Goal: Task Accomplishment & Management: Use online tool/utility

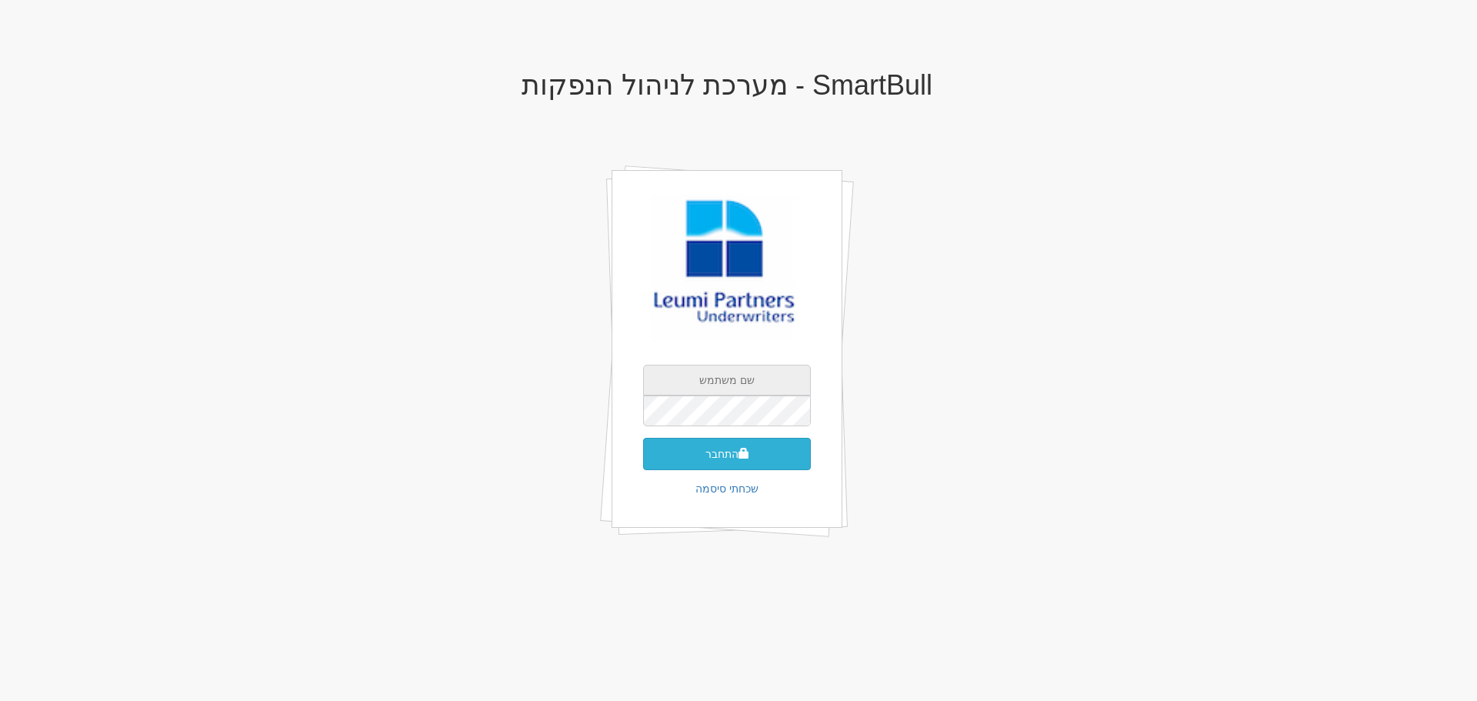
type input "[EMAIL_ADDRESS][DOMAIN_NAME]"
click at [692, 448] on button "התחבר" at bounding box center [727, 454] width 168 height 32
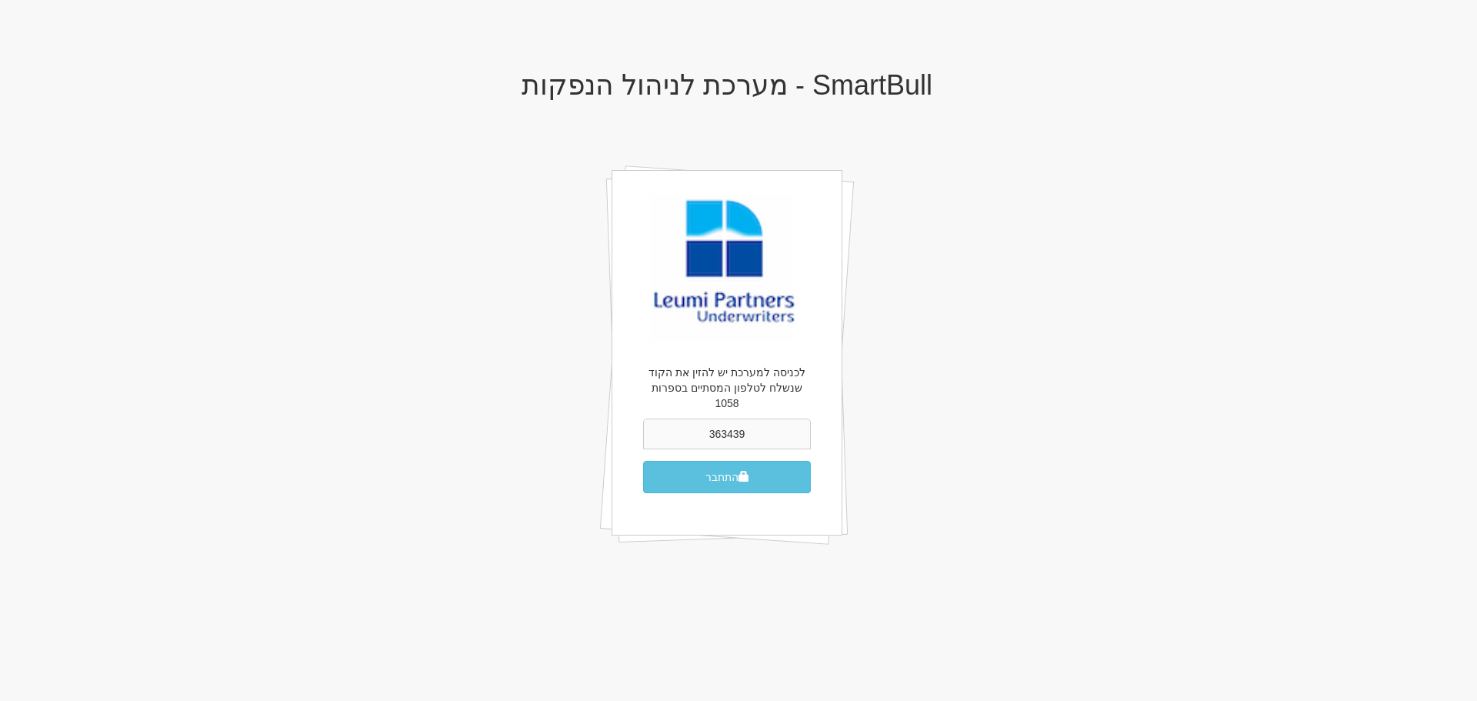
type input "363439"
click at [643, 461] on button "התחבר" at bounding box center [727, 477] width 168 height 32
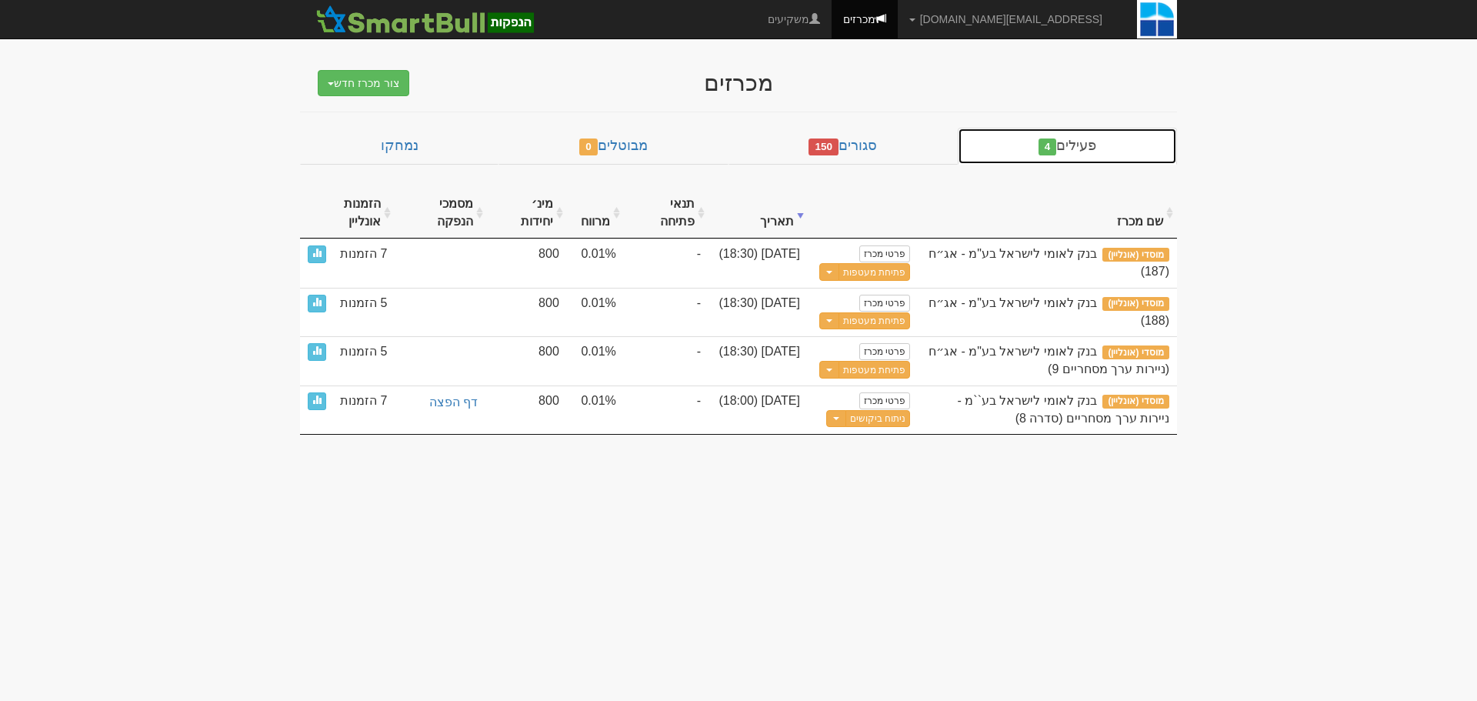
click at [1106, 148] on link "פעילים 4" at bounding box center [1067, 146] width 219 height 37
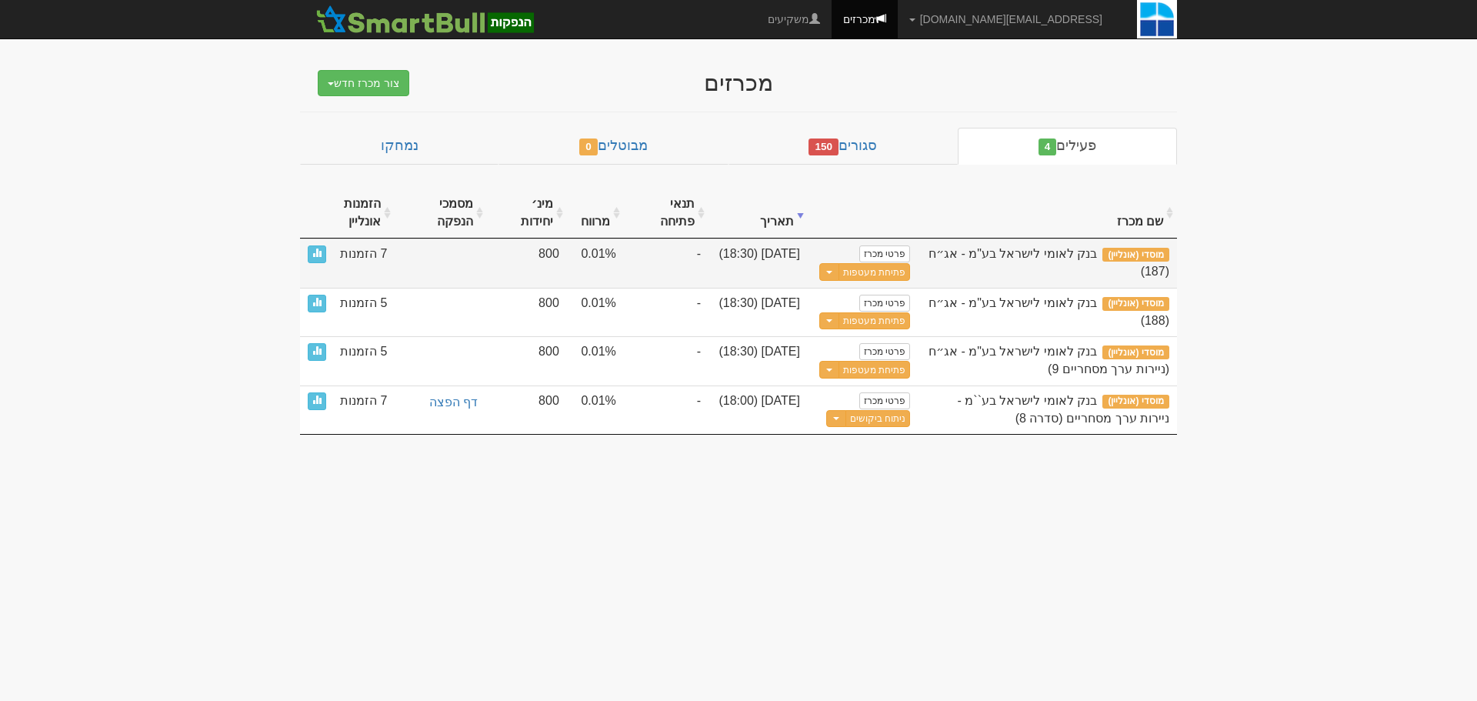
click at [1039, 267] on div "בנק לאומי לישראל בע"מ - אג״ח (187)" at bounding box center [1047, 262] width 244 height 35
click at [884, 251] on link "פרטי מכרז" at bounding box center [884, 253] width 51 height 17
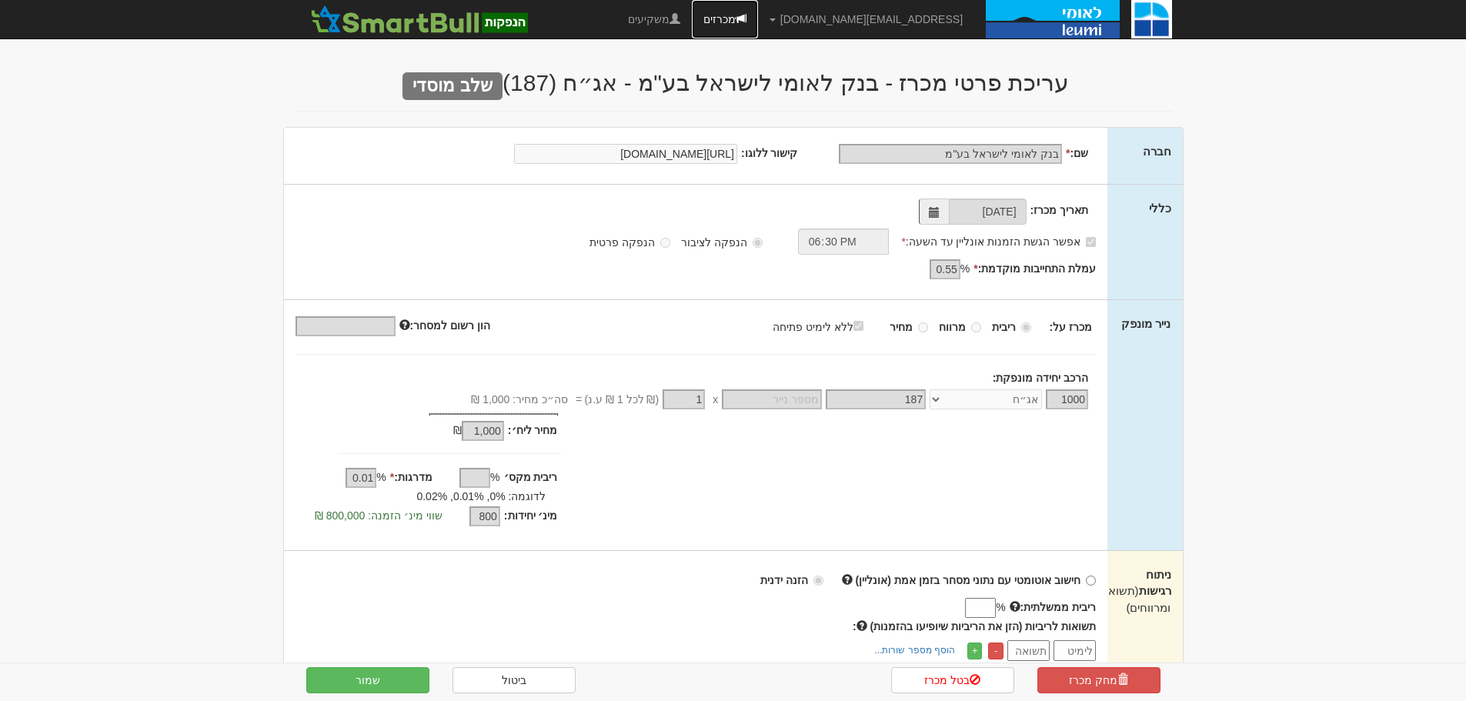
click at [758, 18] on link "מכרזים" at bounding box center [725, 19] width 66 height 38
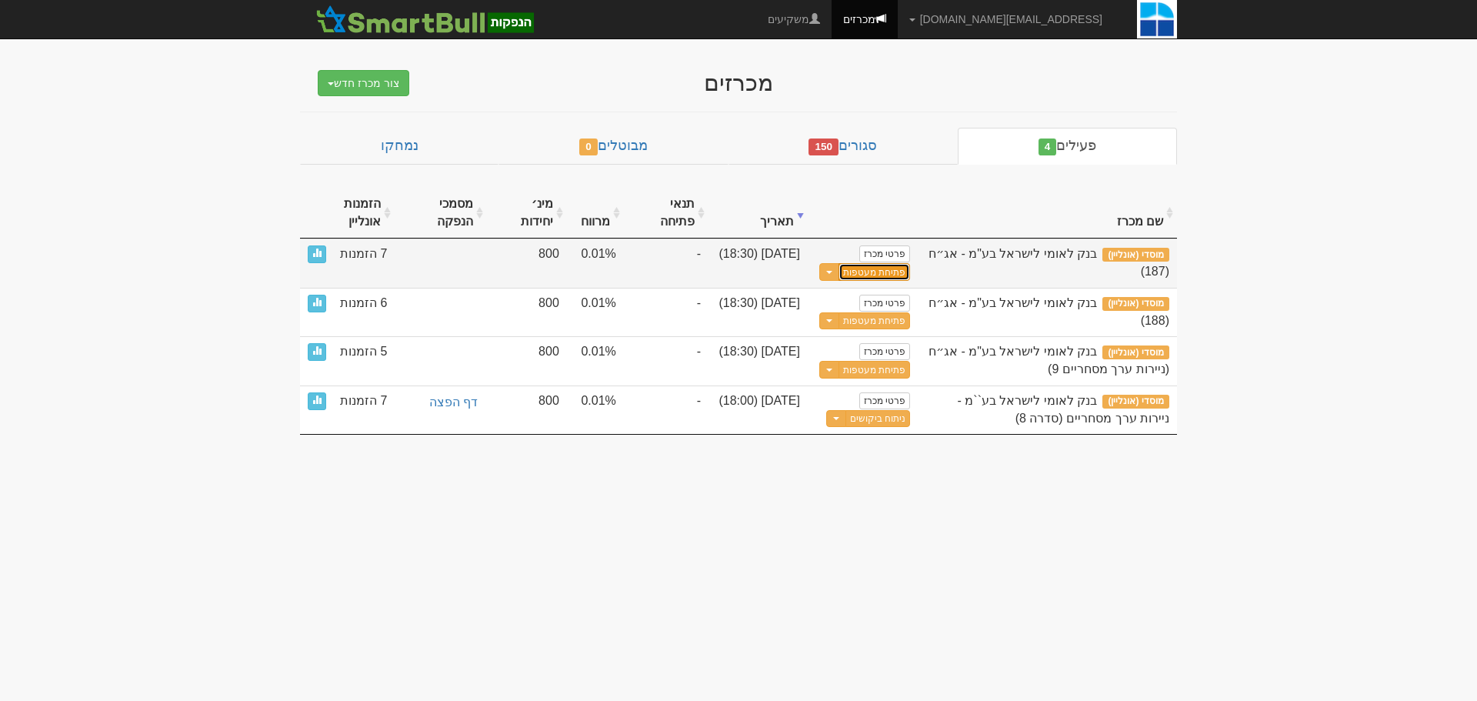
click at [895, 273] on button "פתיחת מעטפות" at bounding box center [875, 272] width 72 height 18
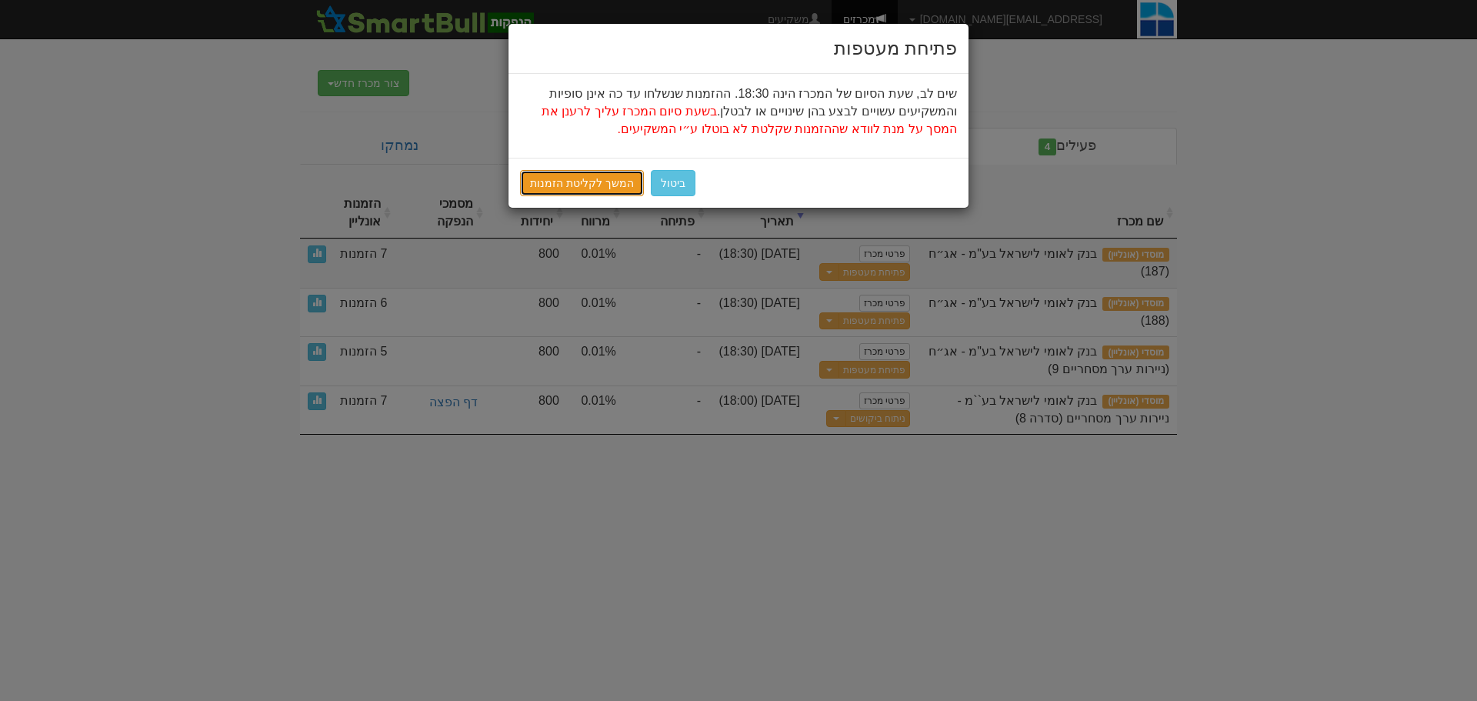
click at [579, 176] on link "המשך לקליטת הזמנות" at bounding box center [582, 183] width 124 height 26
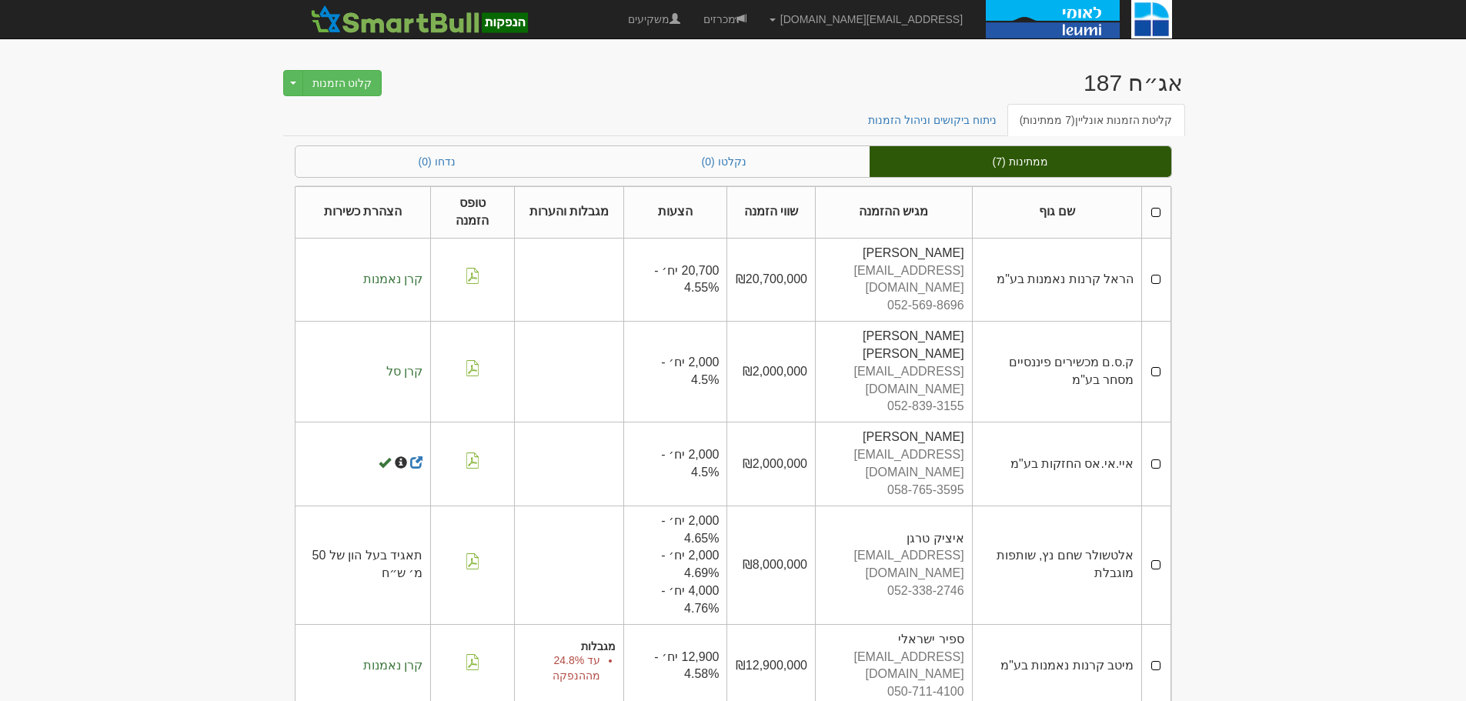
scroll to position [119, 0]
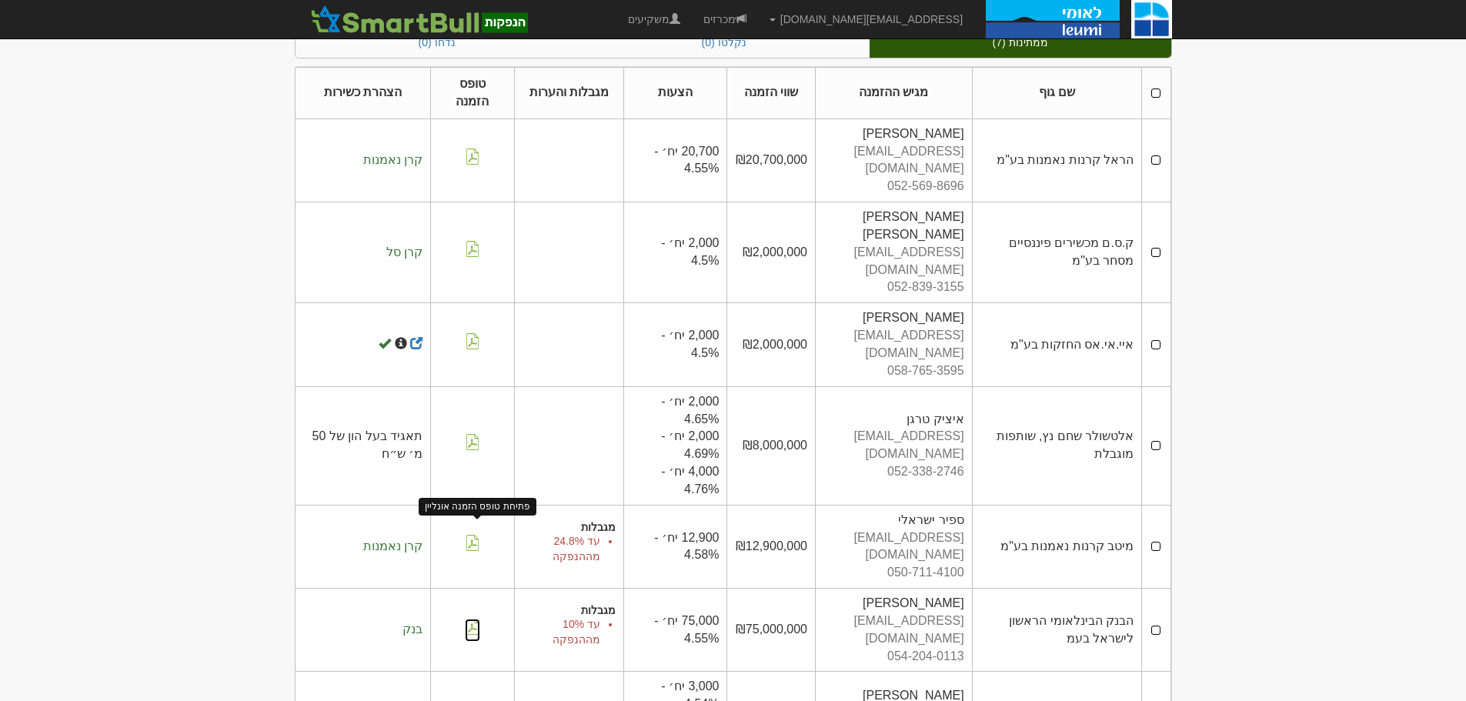
click at [468, 619] on img at bounding box center [472, 627] width 15 height 16
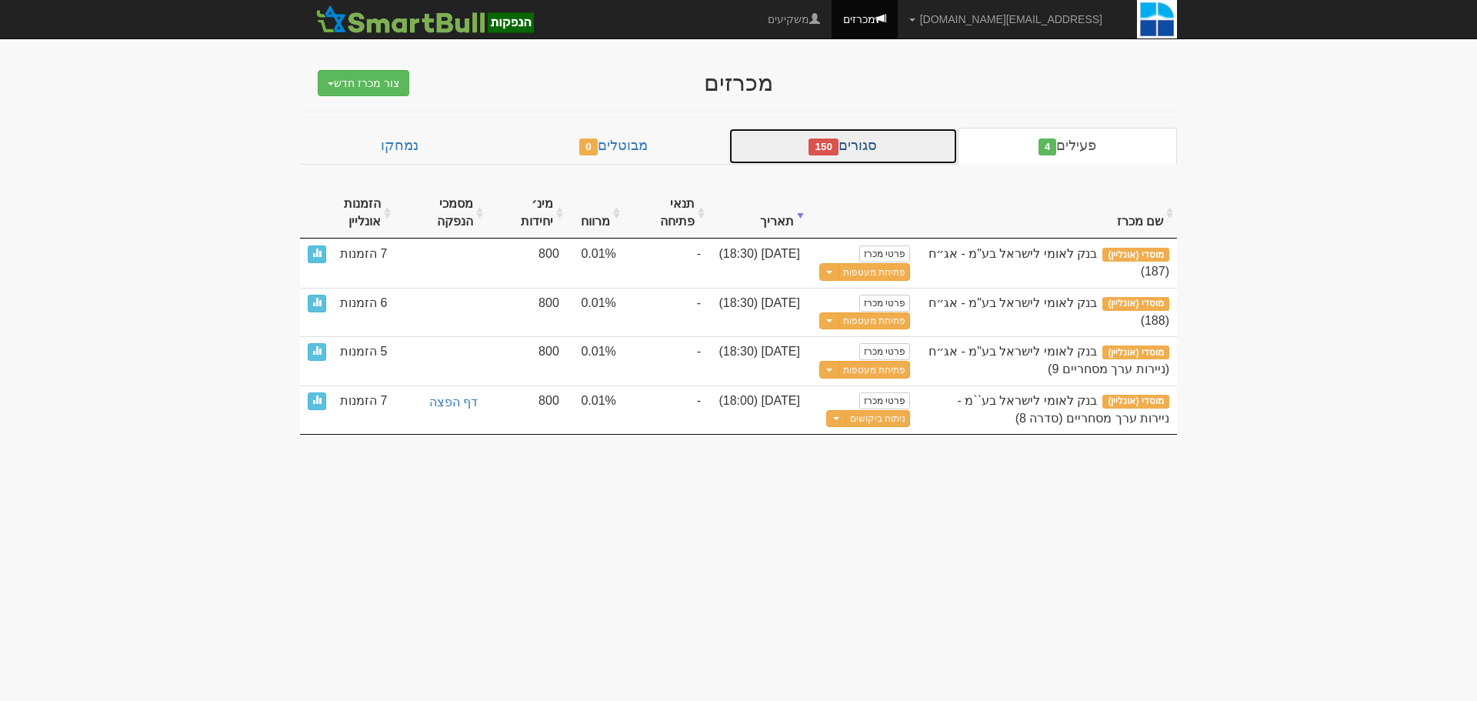
click at [883, 145] on link "סגורים 150" at bounding box center [843, 146] width 229 height 37
